Goal: Find specific page/section: Find specific page/section

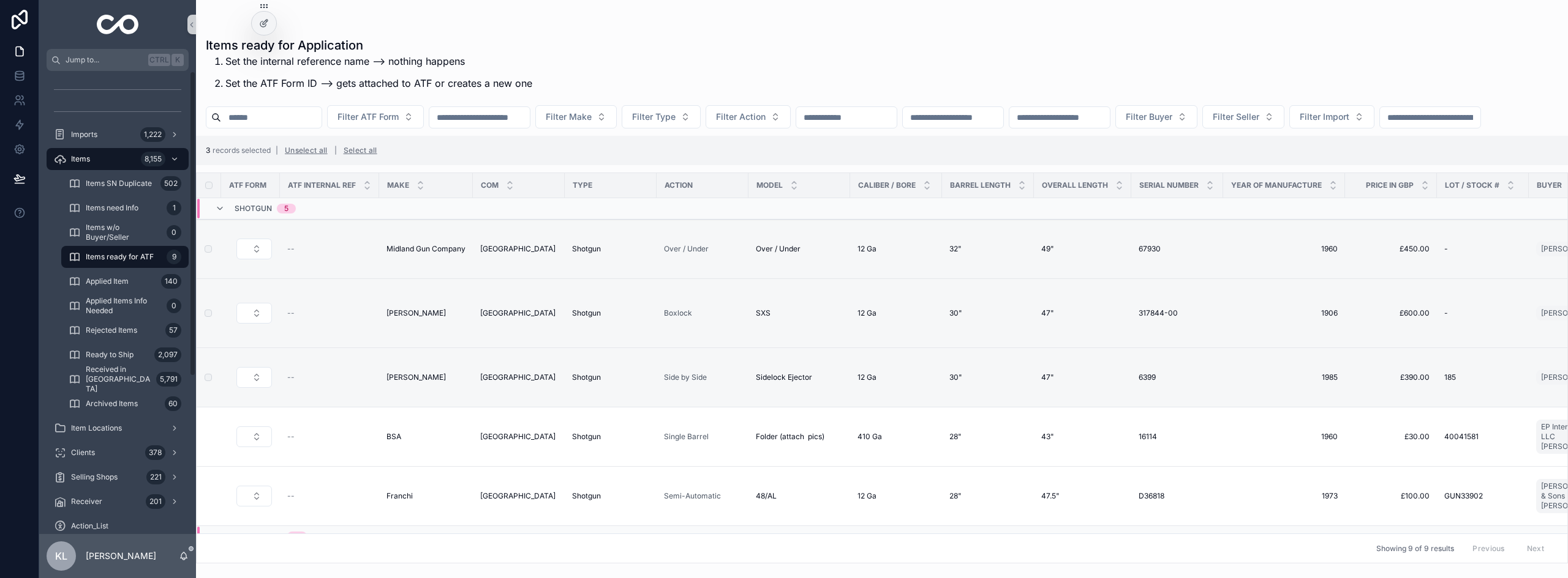
scroll to position [239, 0]
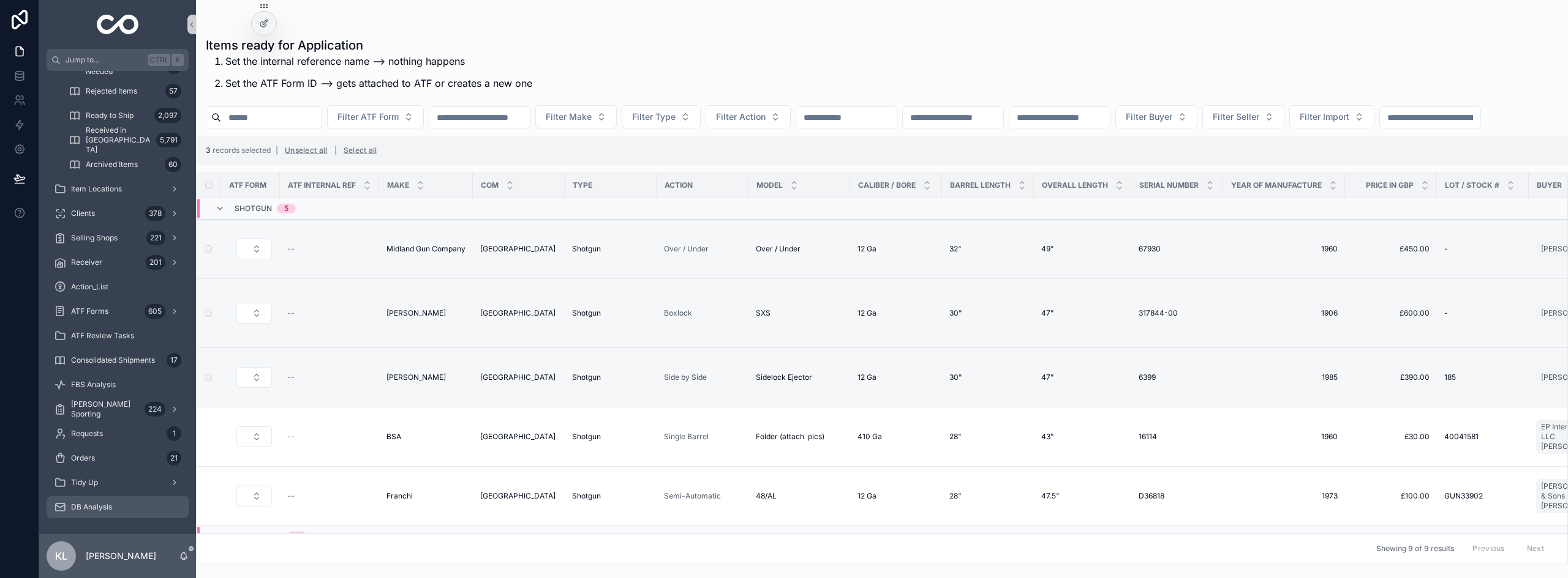
click at [91, 500] on div "DB Analysis" at bounding box center [117, 507] width 127 height 20
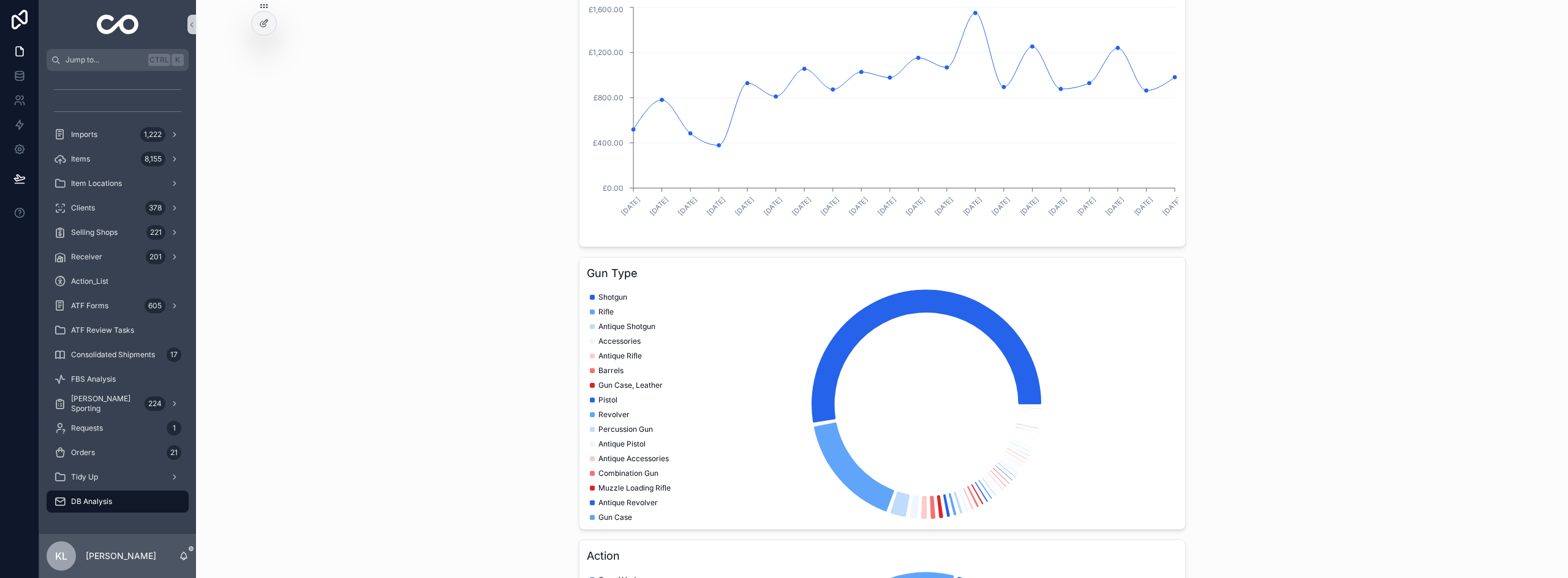
scroll to position [306, 0]
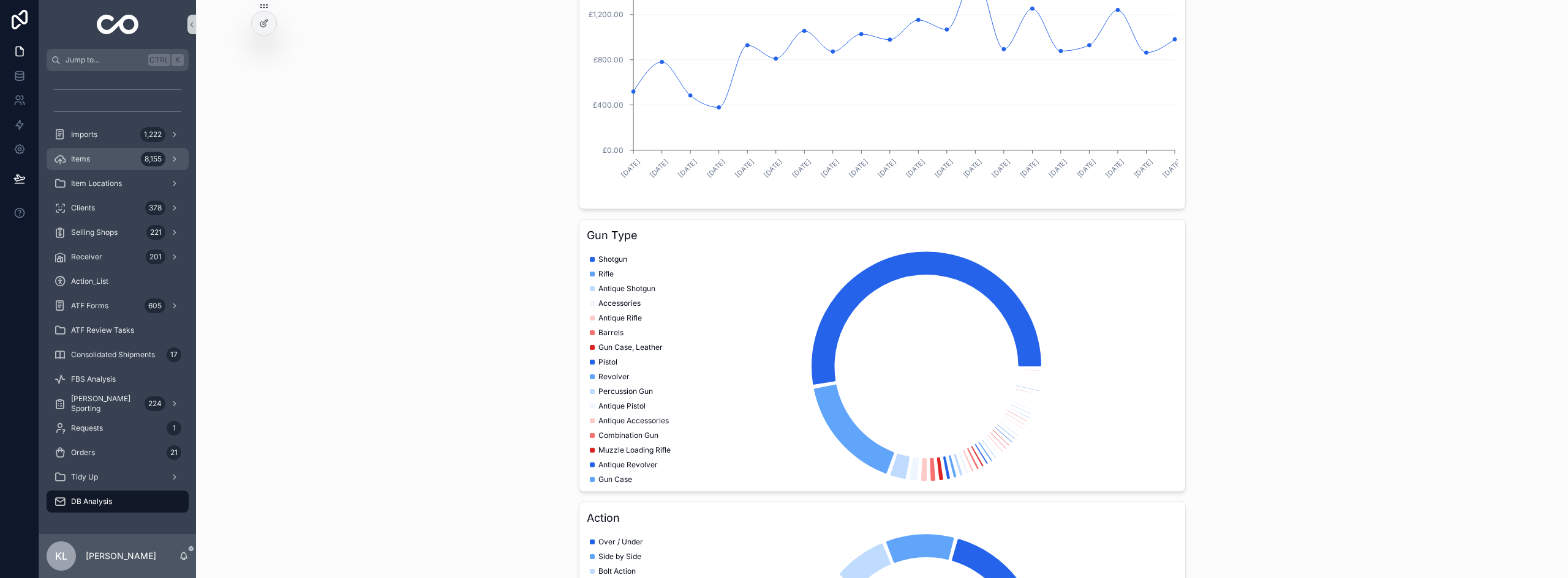
click at [107, 159] on div "Items 8,155" at bounding box center [117, 159] width 127 height 20
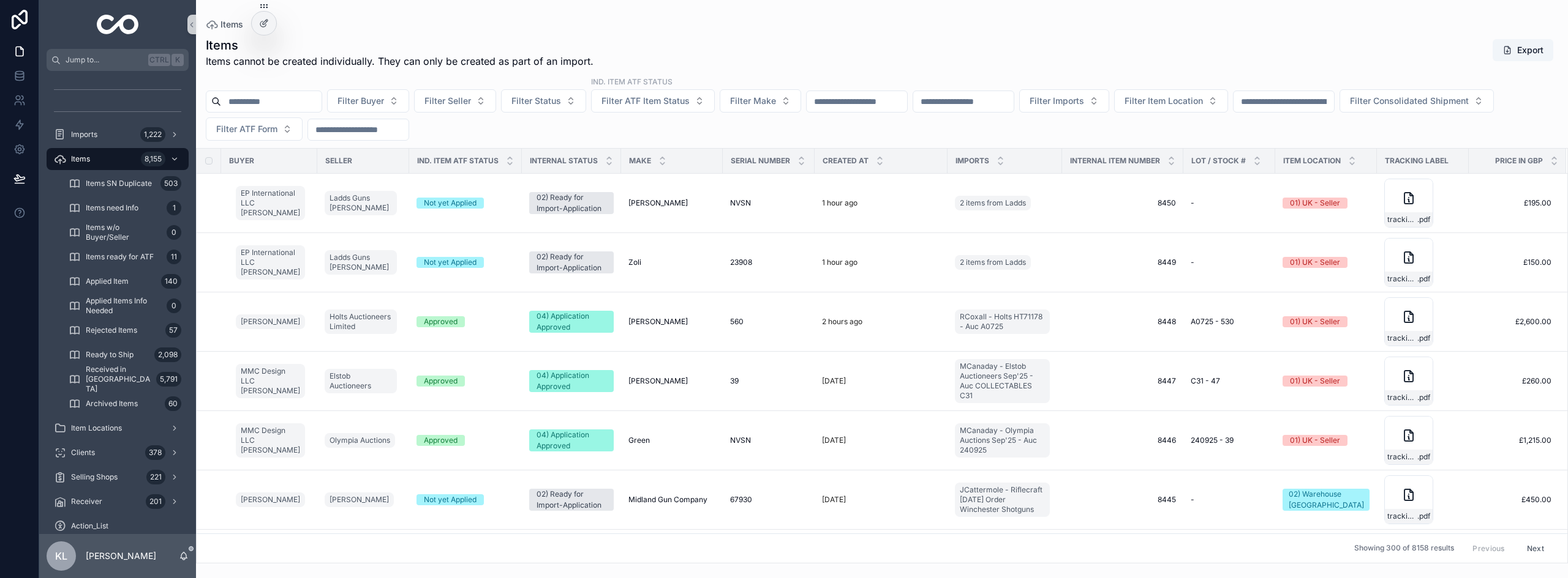
click at [850, 54] on div "Items Items cannot be created individually. They can only be created as part of…" at bounding box center [882, 52] width 1352 height 32
click at [496, 103] on button "Filter Seller" at bounding box center [455, 101] width 82 height 23
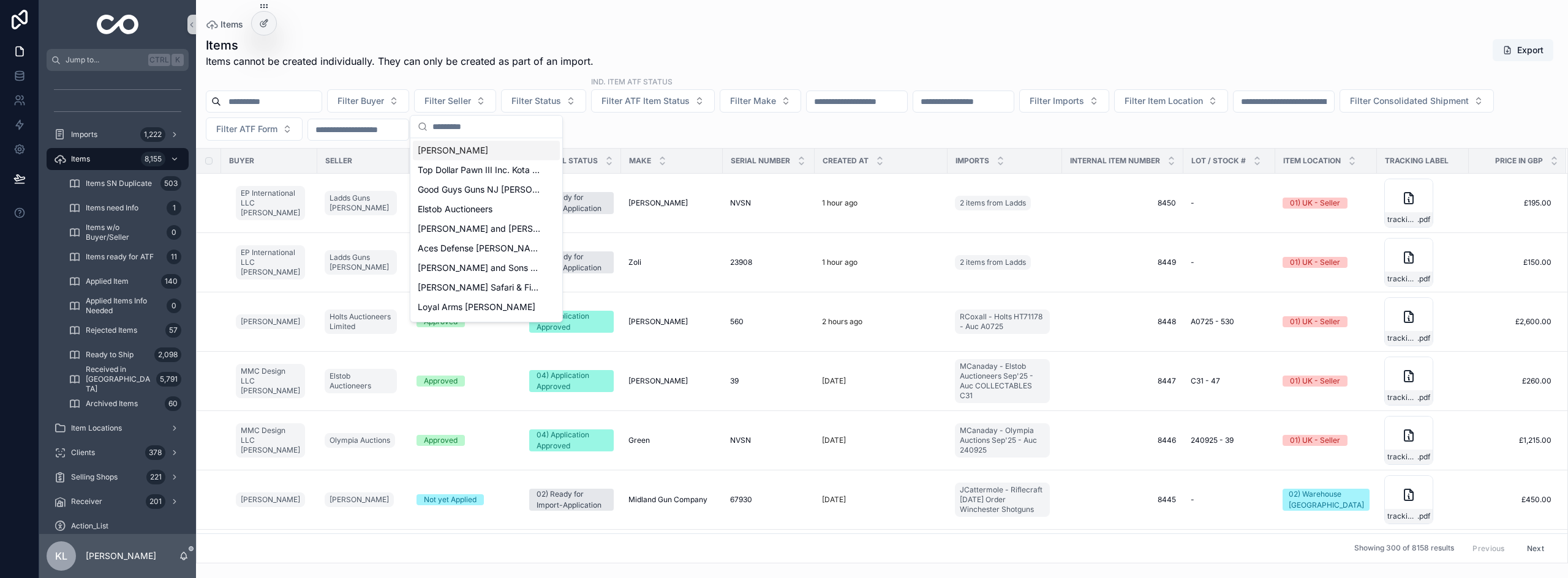
drag, startPoint x: 431, startPoint y: 332, endPoint x: 392, endPoint y: 321, distance: 40.5
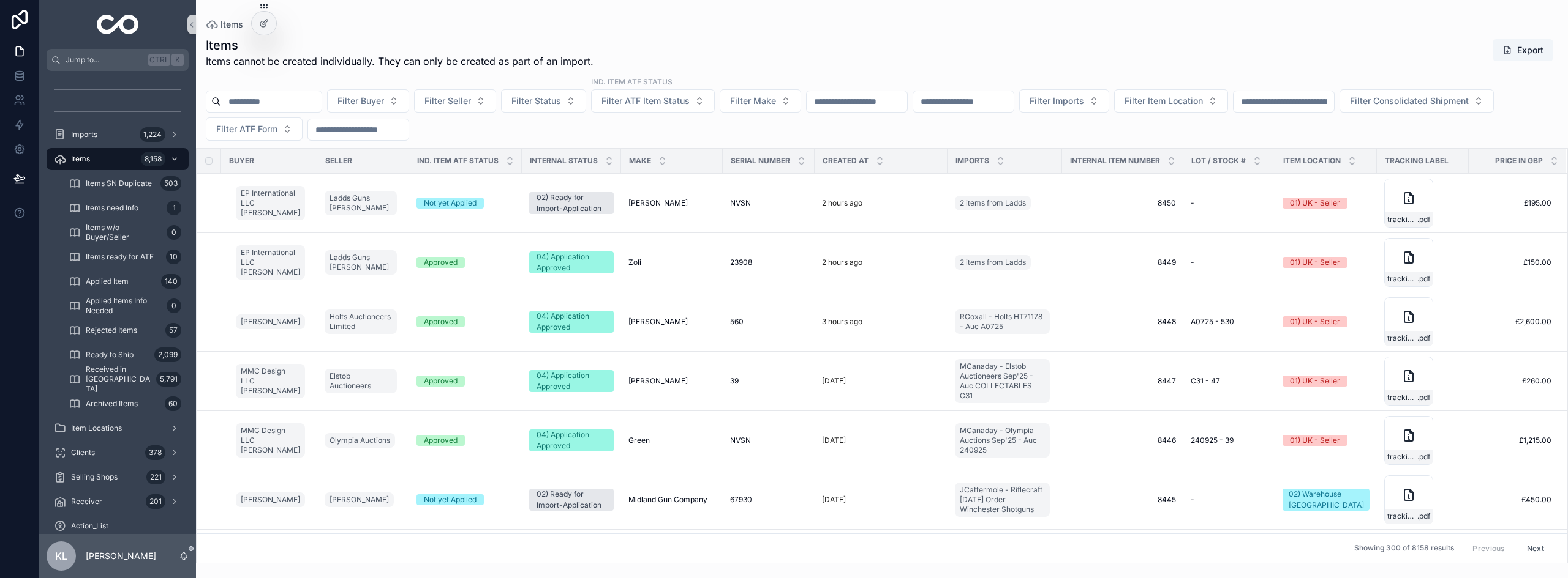
click at [1333, 98] on input "scrollable content" at bounding box center [1283, 101] width 100 height 17
paste input "****"
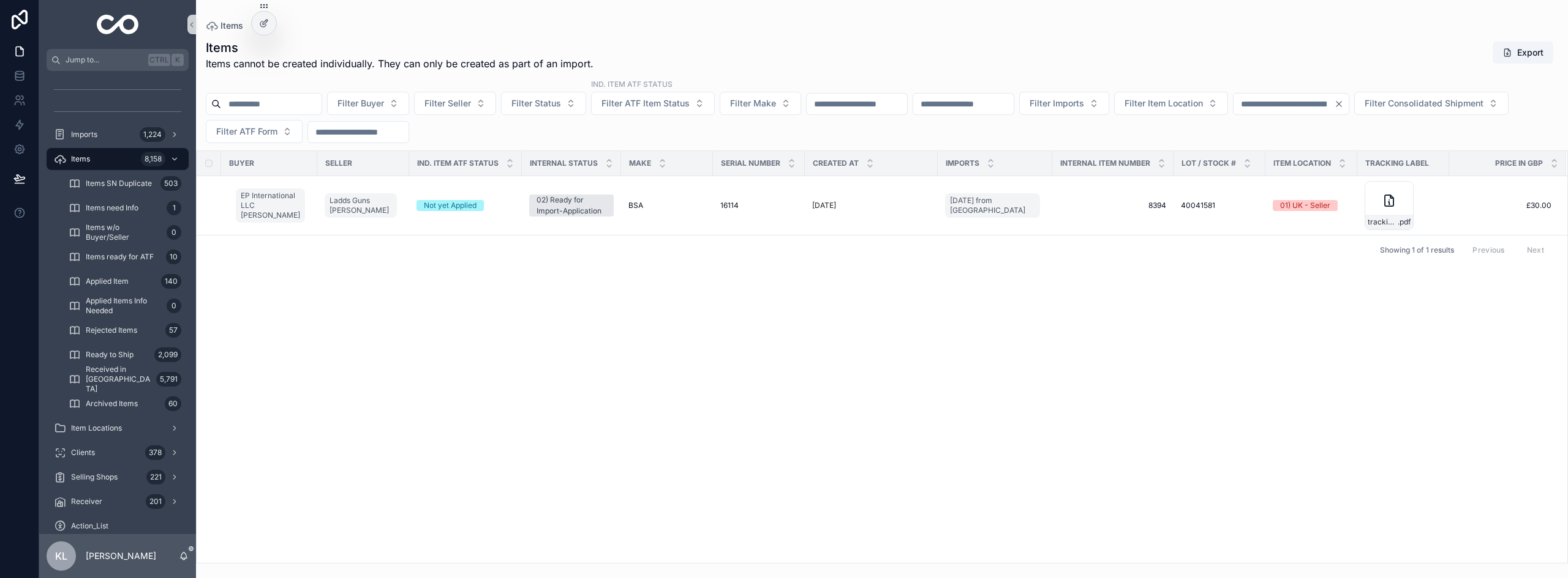
type input "****"
click at [677, 208] on div "BSA BSA" at bounding box center [667, 206] width 77 height 10
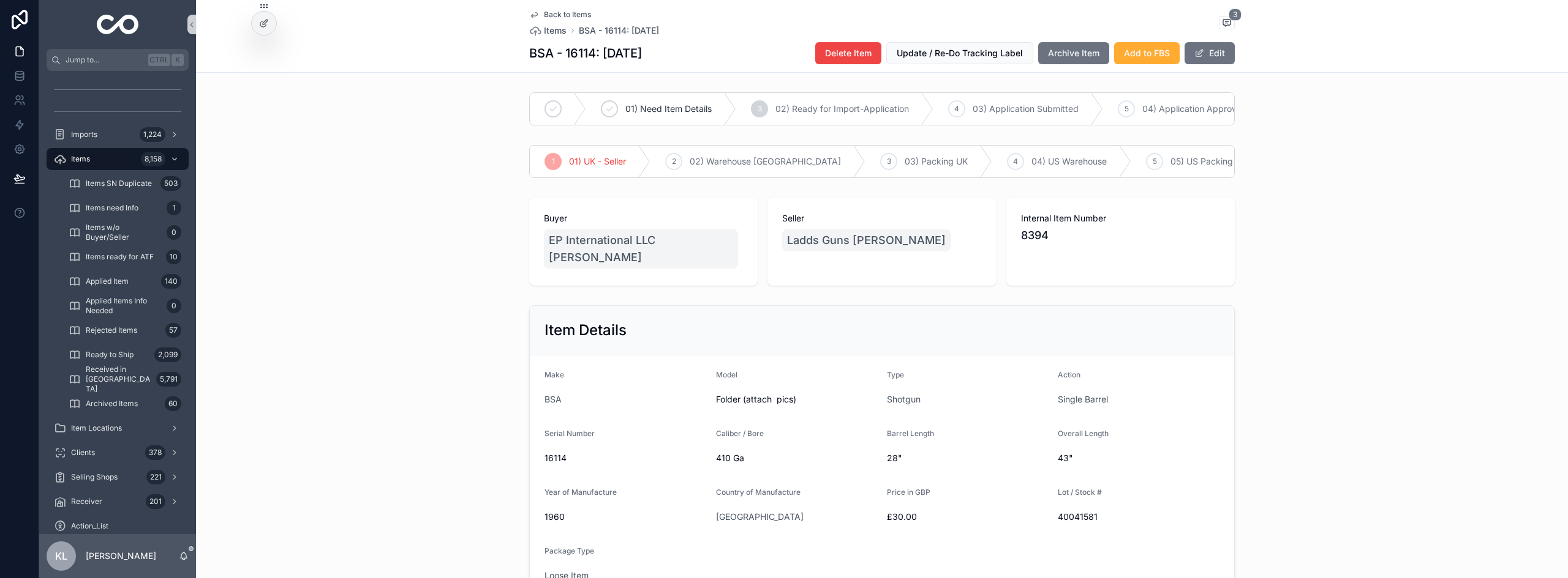
scroll to position [367, 0]
